Goal: Information Seeking & Learning: Check status

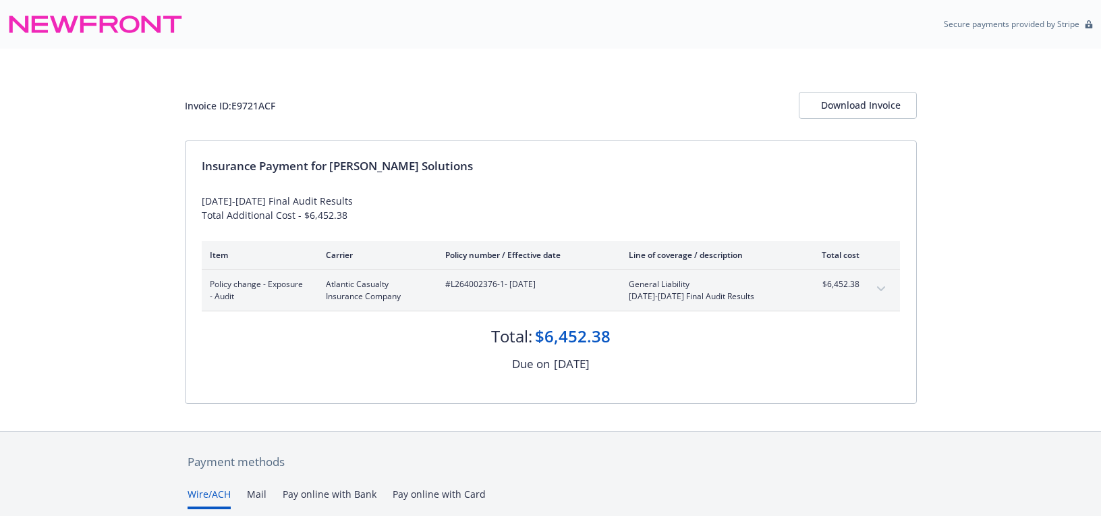
click at [283, 196] on div "[DATE]-[DATE] Final Audit Results Total Additional Cost - $6,452.38" at bounding box center [551, 208] width 698 height 28
click at [470, 283] on span "#L264002376-1 - 06/04/2024" at bounding box center [526, 284] width 162 height 12
click at [469, 282] on span "#L264002376-1 - 06/04/2024" at bounding box center [526, 284] width 162 height 12
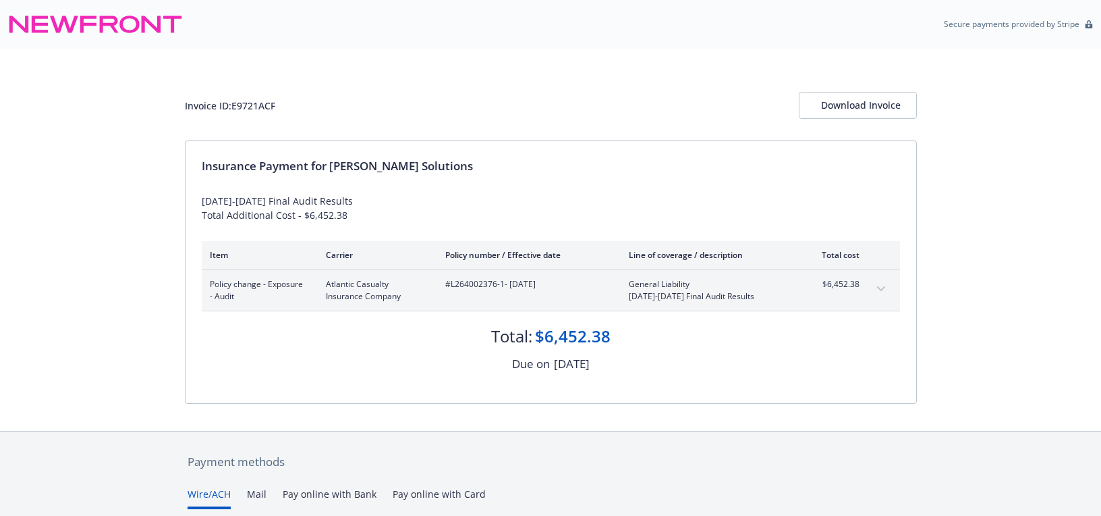
click at [478, 283] on span "#L264002376-1 - 06/04/2024" at bounding box center [526, 284] width 162 height 12
drag, startPoint x: 504, startPoint y: 283, endPoint x: 451, endPoint y: 283, distance: 53.3
click at [451, 283] on span "#L264002376-1 - 06/04/2024" at bounding box center [526, 284] width 162 height 12
copy span "L264002376-1"
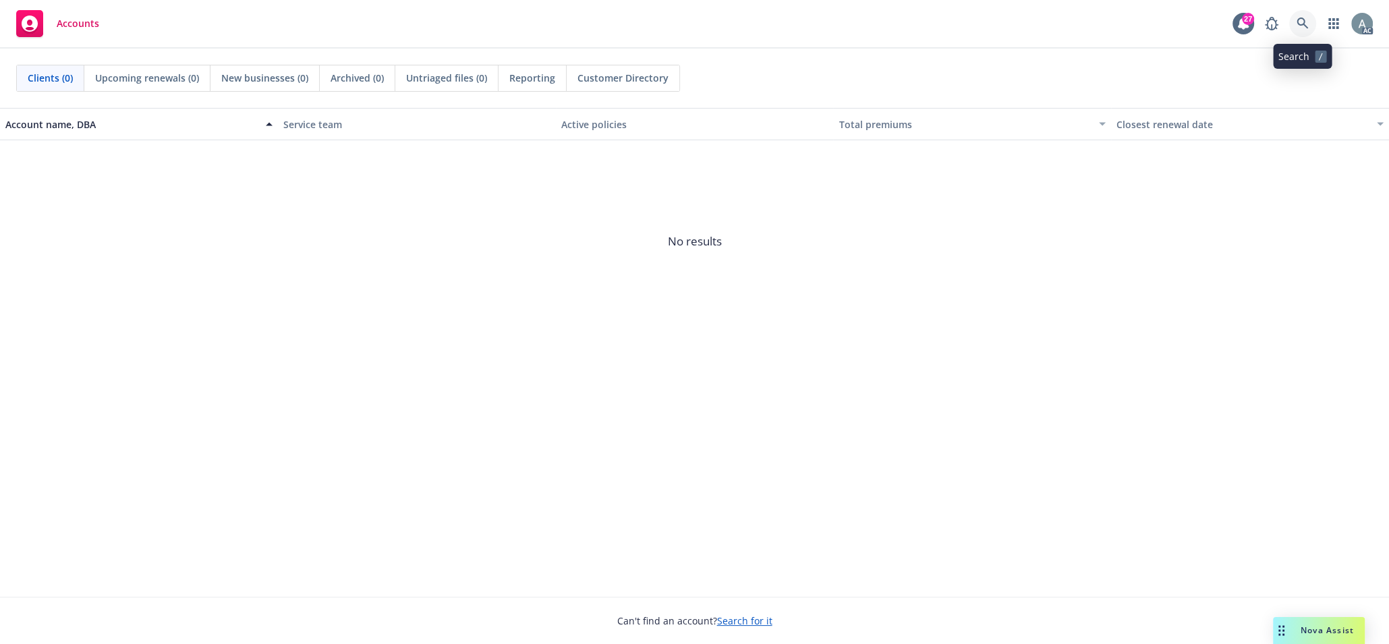
click at [1300, 22] on icon at bounding box center [1303, 24] width 12 height 12
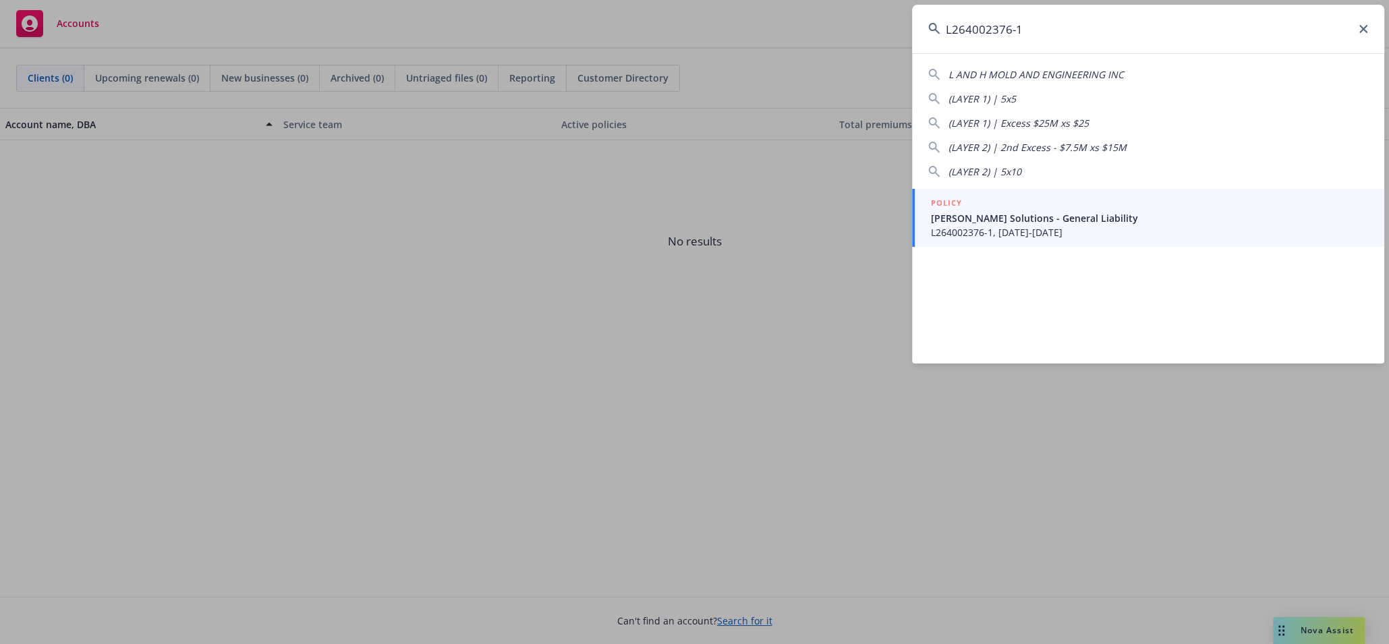
type input "L264002376-1"
click at [1150, 221] on span "[PERSON_NAME] Solutions - General Liability" at bounding box center [1149, 218] width 437 height 14
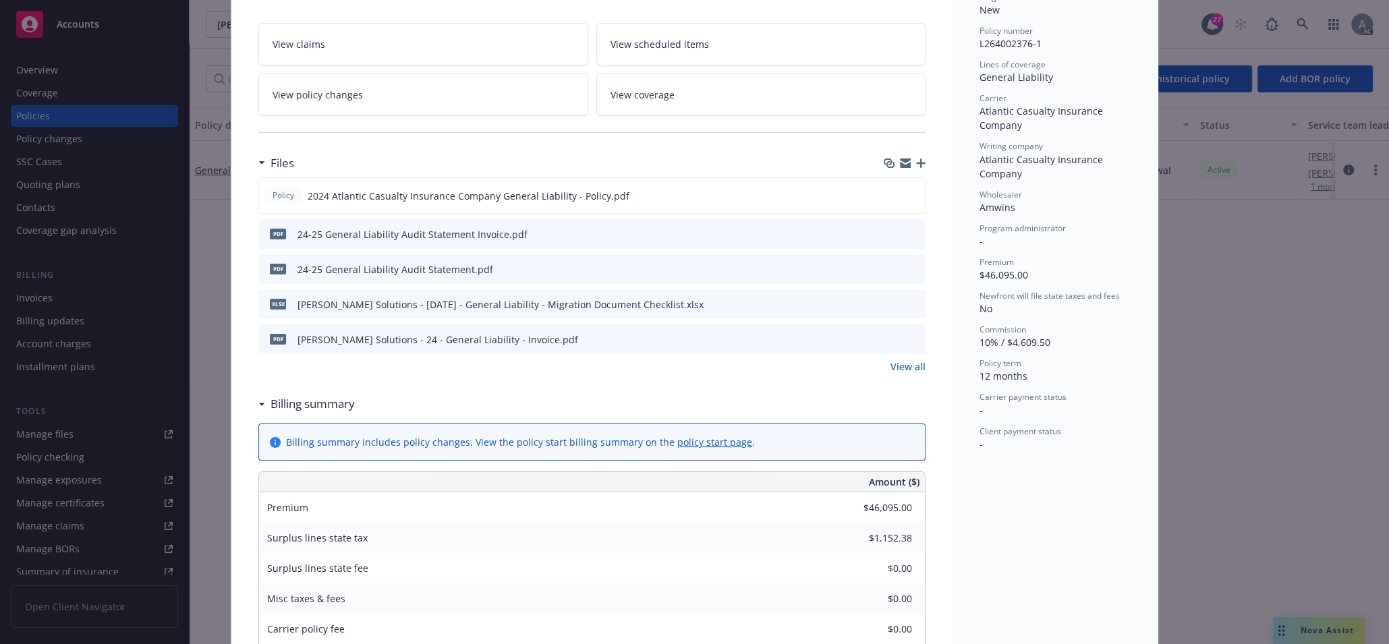
scroll to position [324, 0]
click at [907, 334] on icon "preview file" at bounding box center [913, 337] width 12 height 9
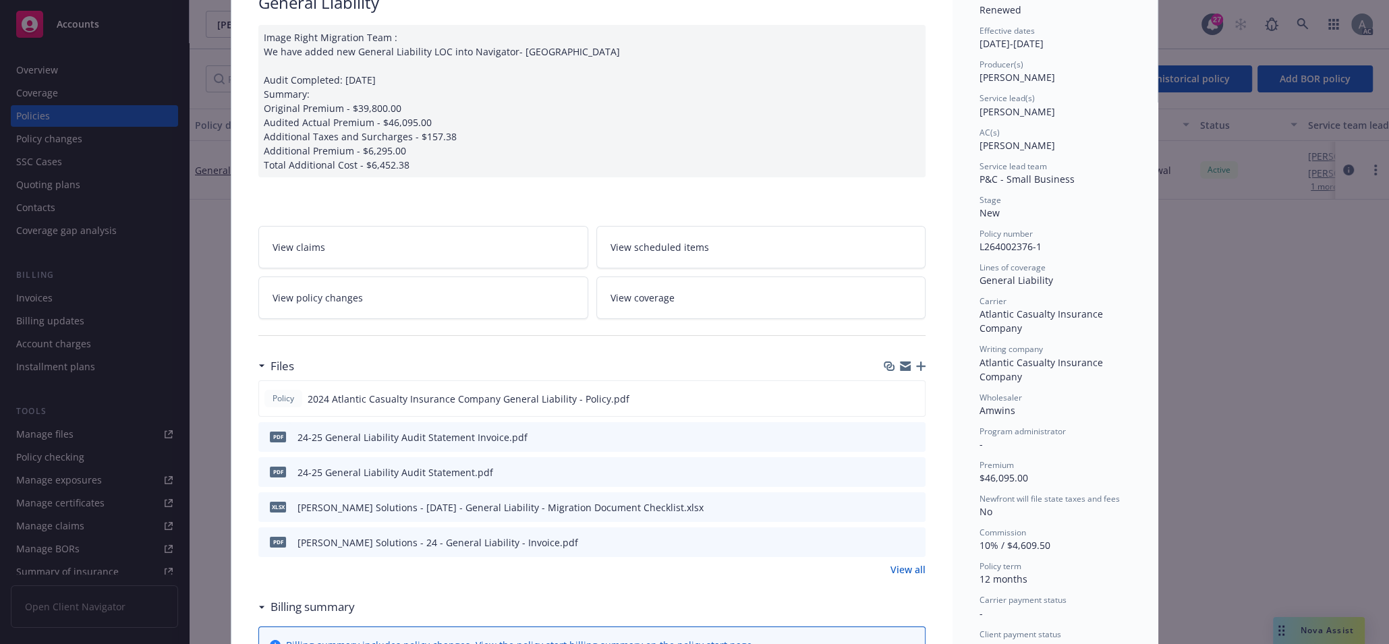
scroll to position [0, 0]
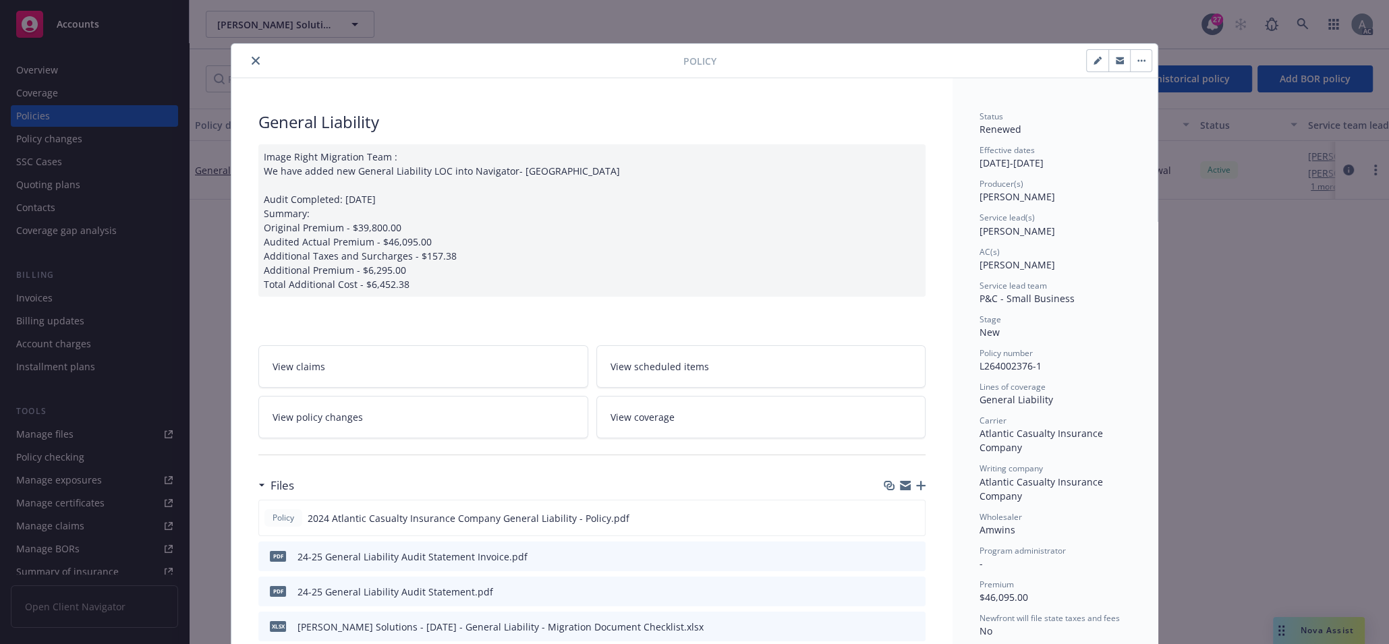
click at [331, 416] on span "View policy changes" at bounding box center [318, 417] width 90 height 14
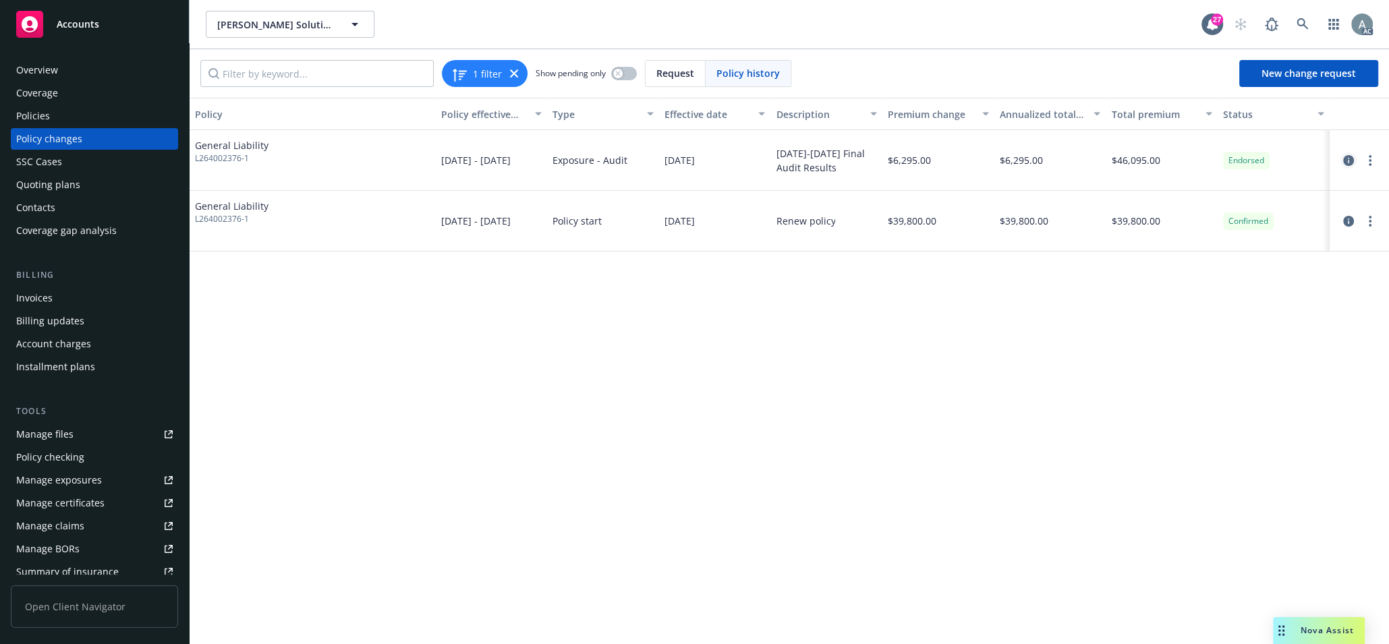
click at [1347, 161] on icon "circleInformation" at bounding box center [1348, 160] width 11 height 11
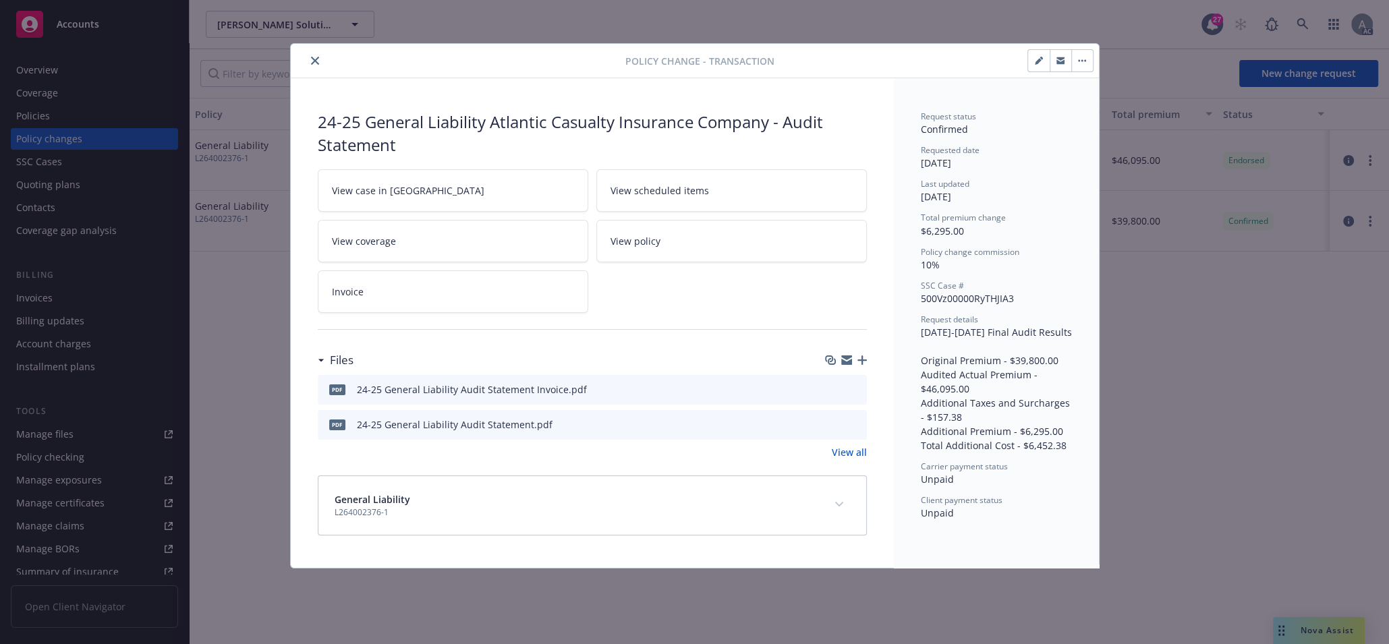
click at [631, 391] on div "pdf 24-25 General Liability Audit Statement Invoice.pdf" at bounding box center [592, 390] width 549 height 30
click at [850, 387] on icon "preview file" at bounding box center [854, 388] width 12 height 9
click at [308, 57] on div at bounding box center [461, 61] width 330 height 16
click at [316, 60] on icon "close" at bounding box center [315, 61] width 8 height 8
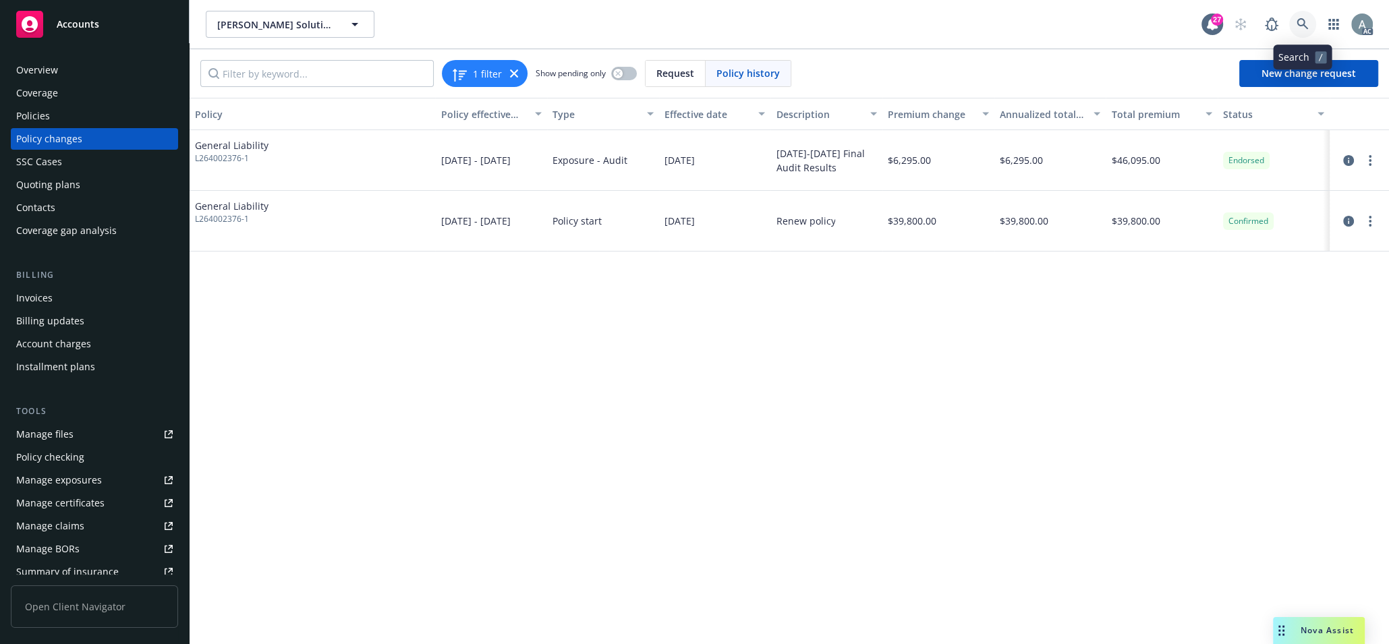
click at [1299, 23] on icon at bounding box center [1303, 24] width 12 height 12
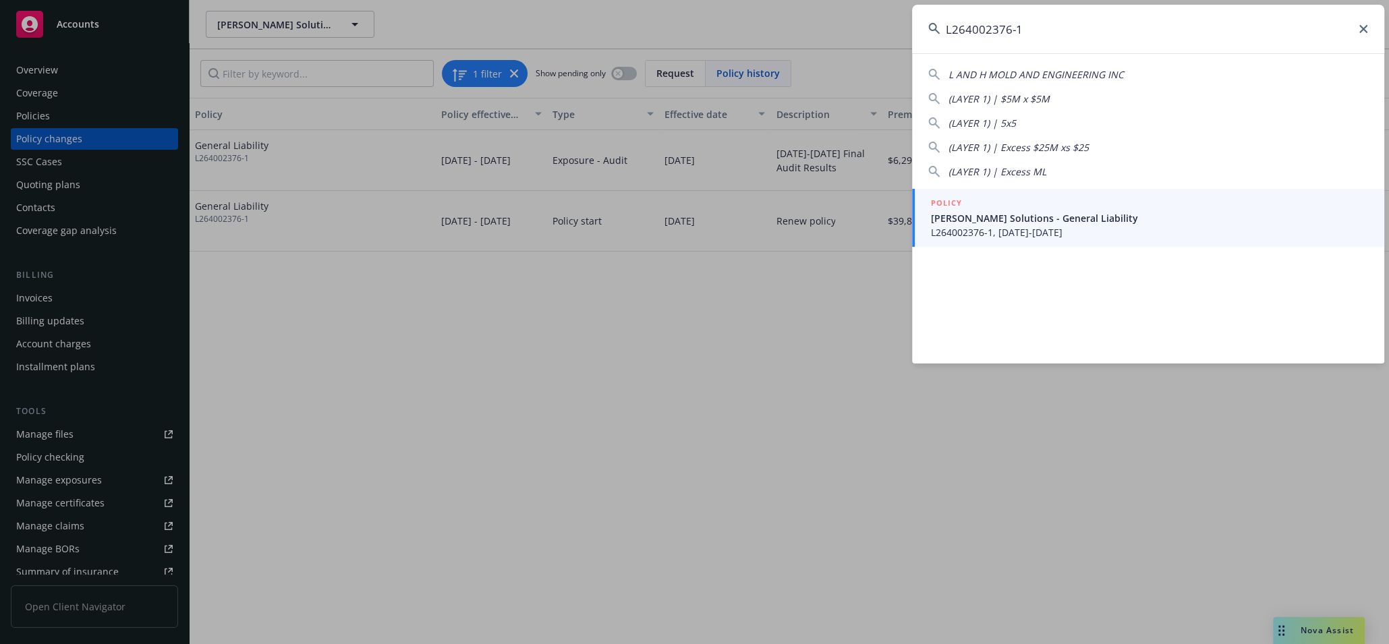
type input "L264002376-1"
click at [1111, 219] on span "[PERSON_NAME] Solutions - General Liability" at bounding box center [1149, 218] width 437 height 14
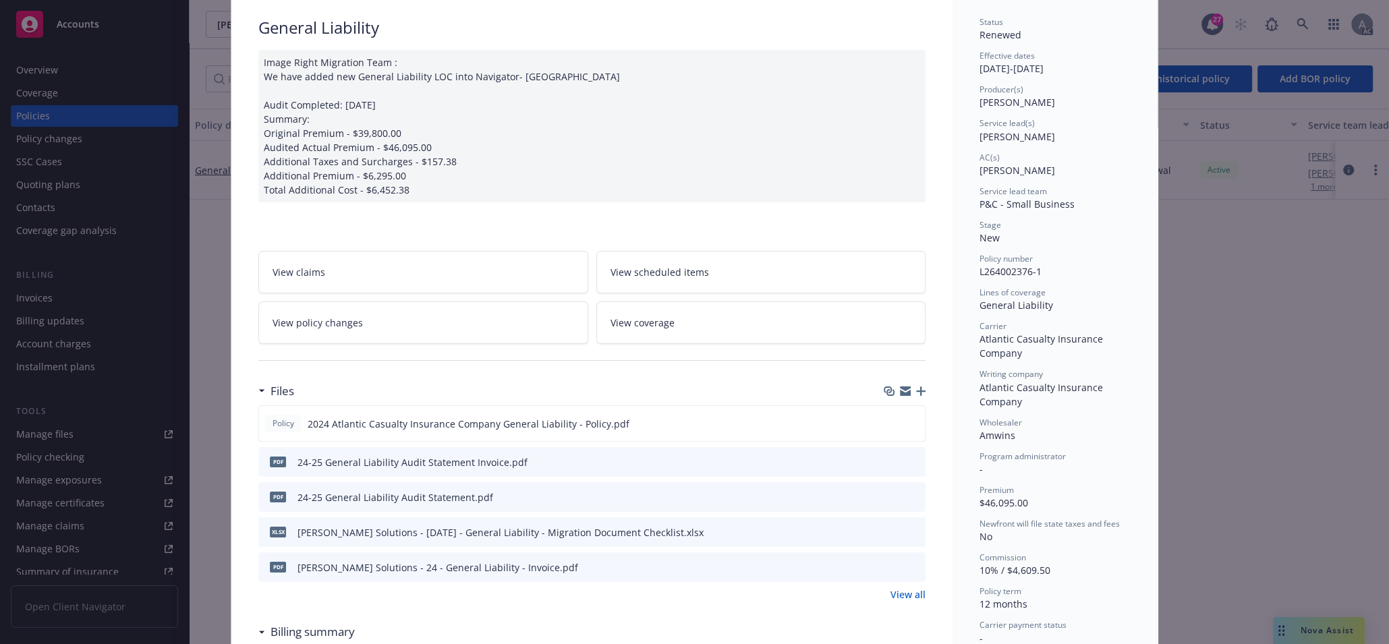
scroll to position [67, 0]
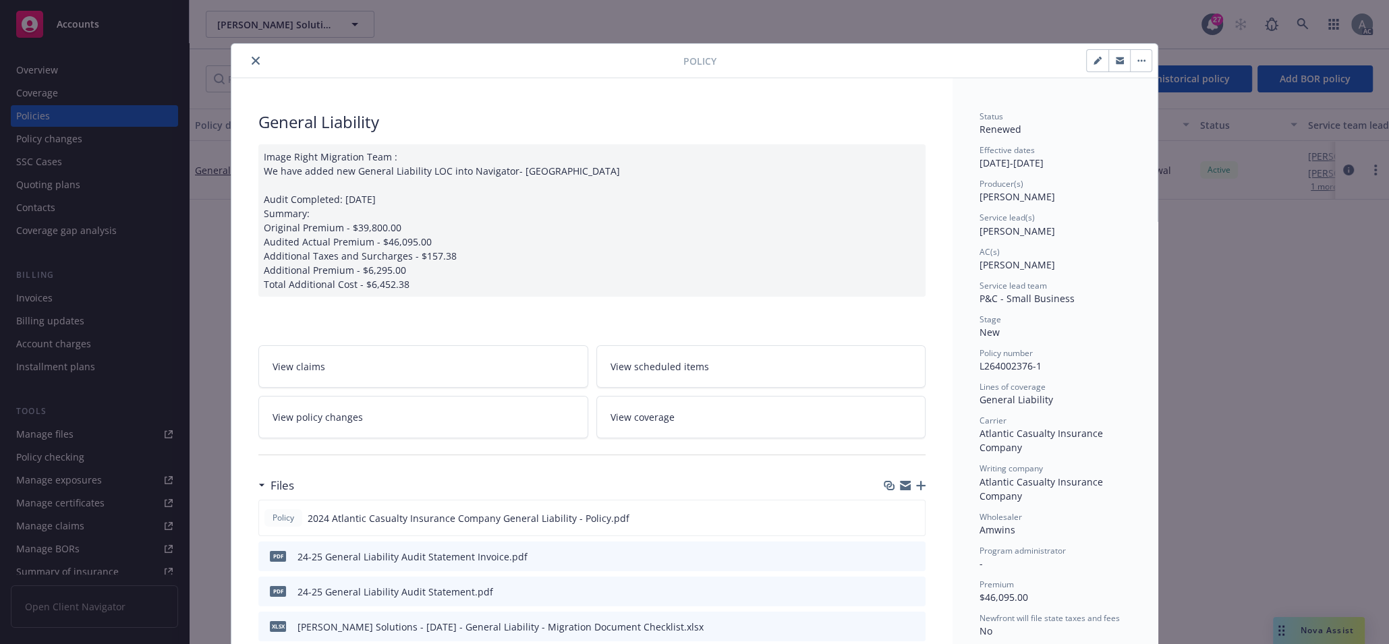
click at [254, 59] on button "close" at bounding box center [256, 61] width 16 height 16
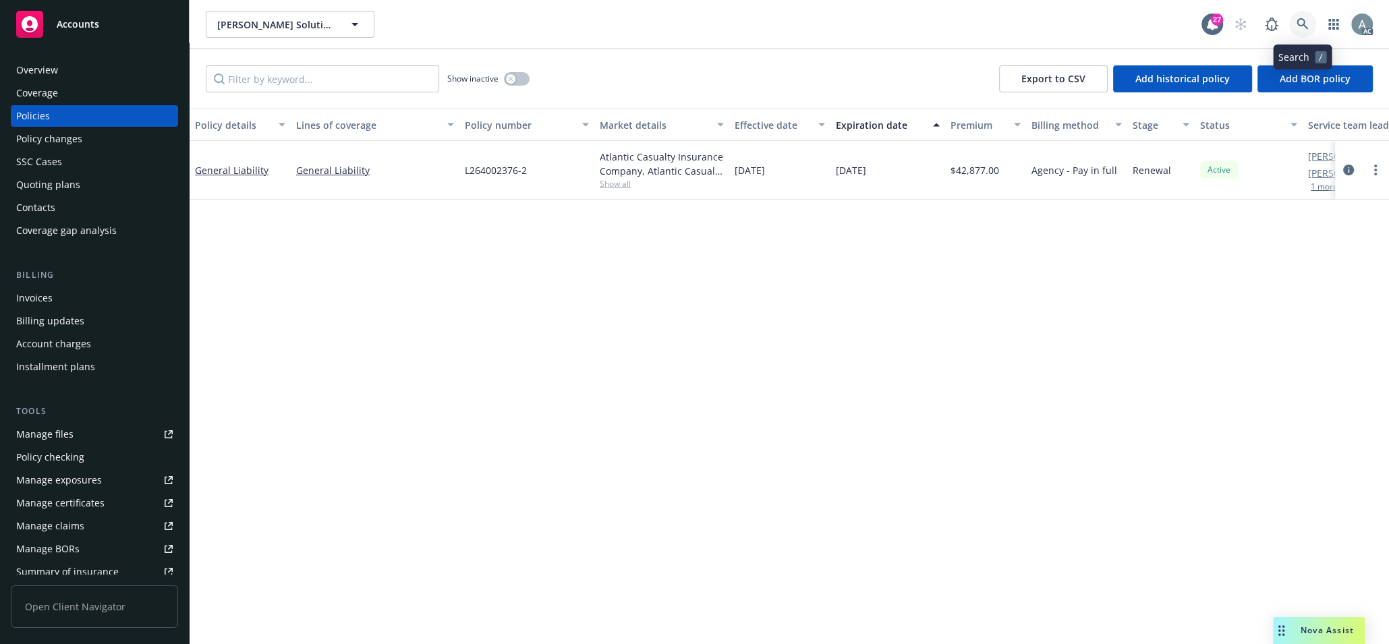
click at [1301, 19] on icon at bounding box center [1303, 24] width 12 height 12
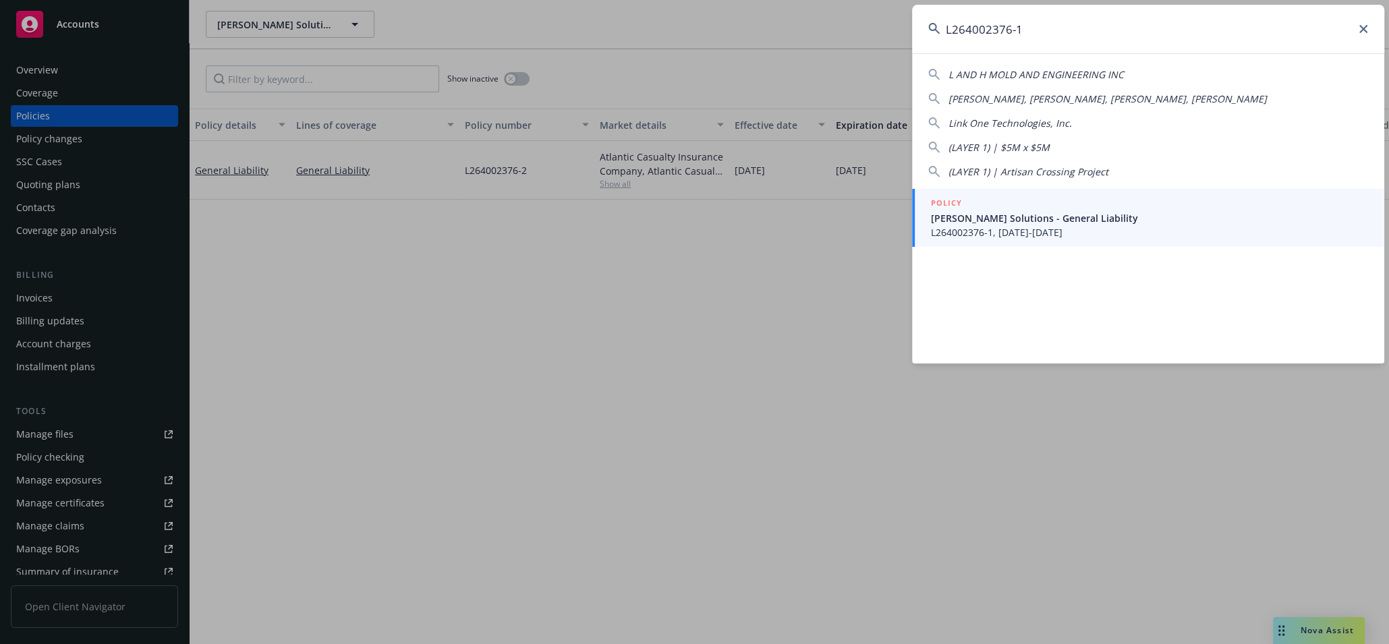
type input "L264002376-1"
click at [1112, 226] on span "L264002376-1, 06/04/2024-06/04/2025" at bounding box center [1149, 232] width 437 height 14
